Goal: Transaction & Acquisition: Purchase product/service

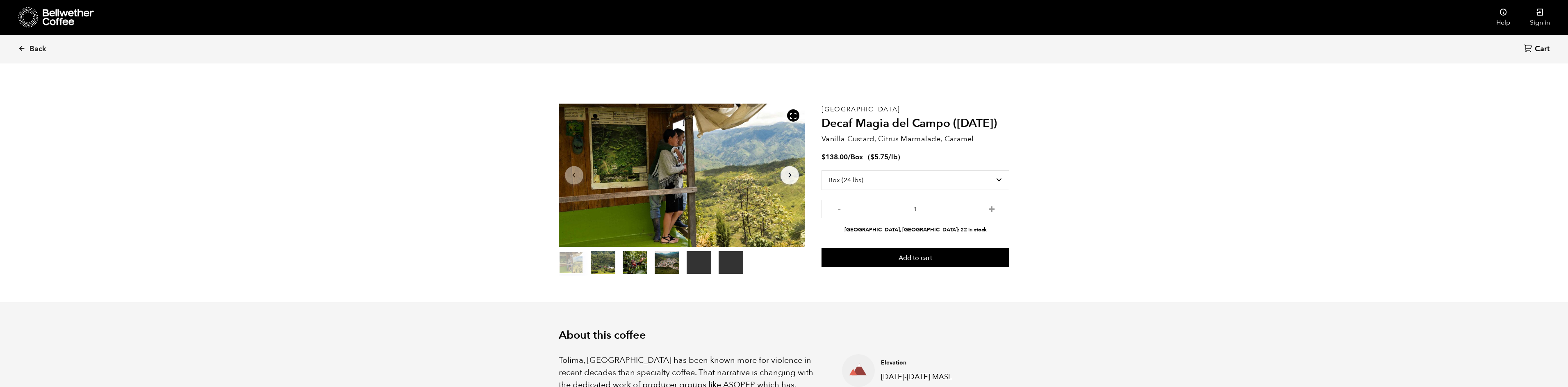
select select "box"
click at [998, 181] on select "Select size Bag (70kg) (154 lbs) Box (24 lbs)" at bounding box center [915, 180] width 187 height 19
click at [1546, 15] on link "Sign in" at bounding box center [1539, 17] width 40 height 35
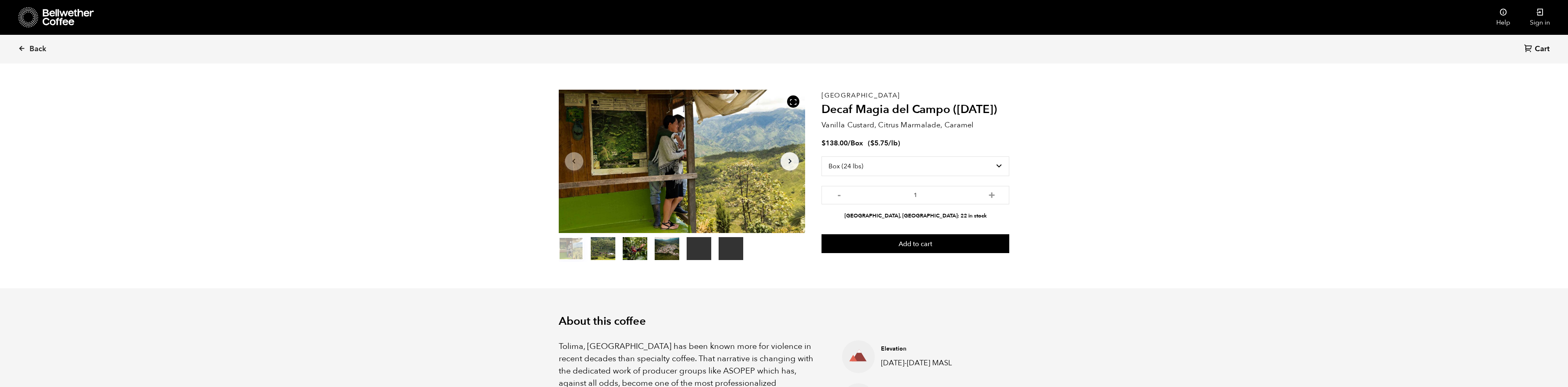
scroll to position [0, 0]
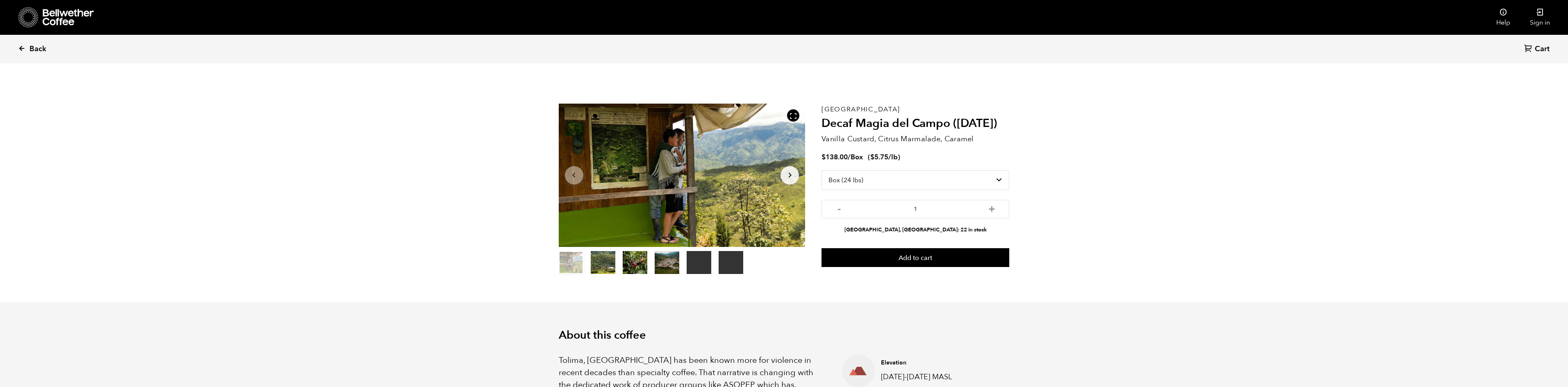
click at [23, 49] on icon at bounding box center [22, 48] width 7 height 7
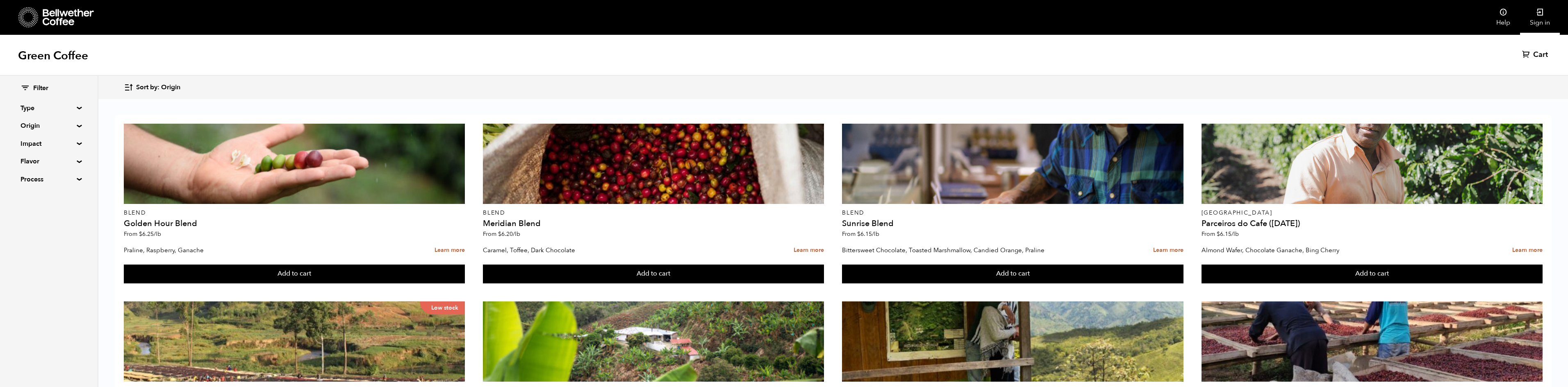
click at [1536, 12] on icon at bounding box center [1539, 12] width 8 height 8
click at [1505, 13] on icon at bounding box center [1503, 12] width 8 height 8
